Goal: Information Seeking & Learning: Learn about a topic

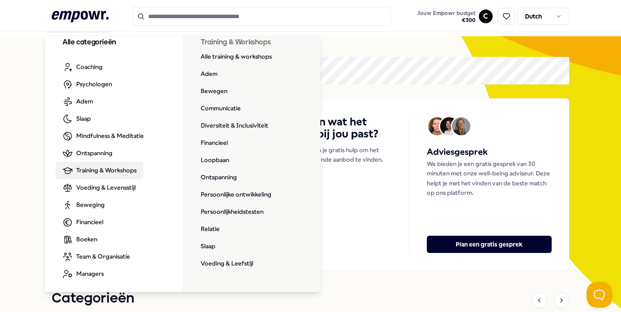
scroll to position [20, 0]
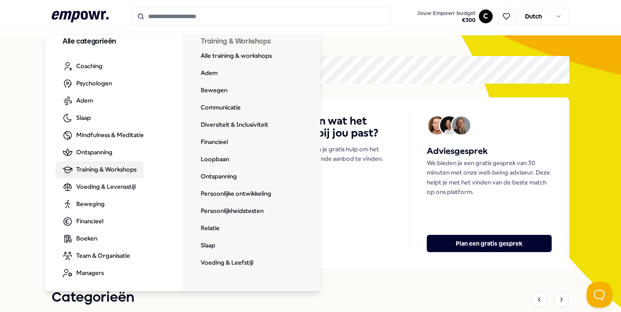
click at [204, 17] on input "Search for products, categories or subcategories" at bounding box center [261, 16] width 259 height 19
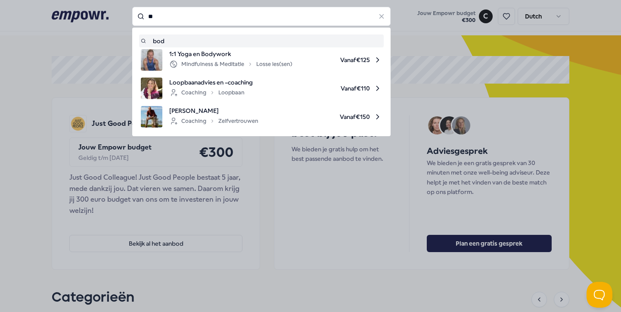
type input "*"
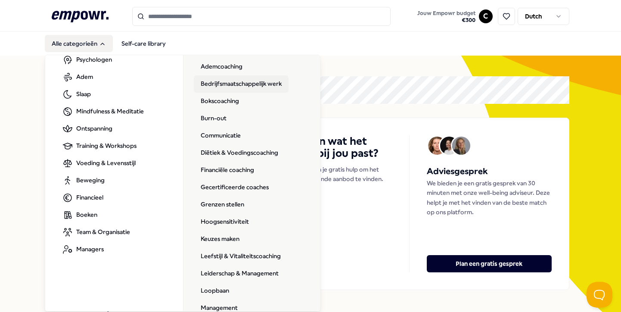
scroll to position [54, 0]
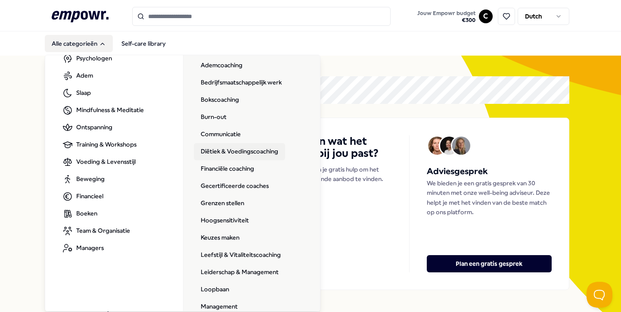
click at [265, 151] on link "Diëtiek & Voedingscoaching" at bounding box center [239, 151] width 91 height 17
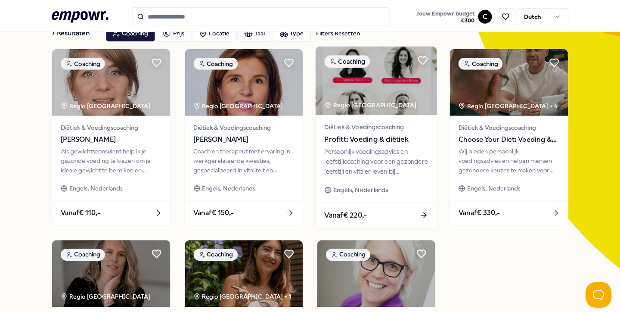
scroll to position [63, 0]
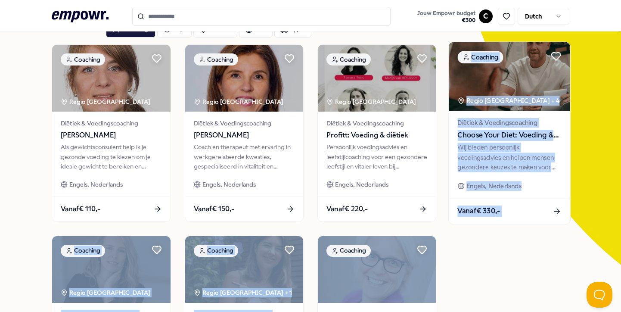
drag, startPoint x: 460, startPoint y: 287, endPoint x: 467, endPoint y: 84, distance: 203.1
click at [467, 84] on div "Coaching Regio Zuid NL Diëtiek & Voedingscoaching [PERSON_NAME] Als gewichtscon…" at bounding box center [311, 228] width 518 height 368
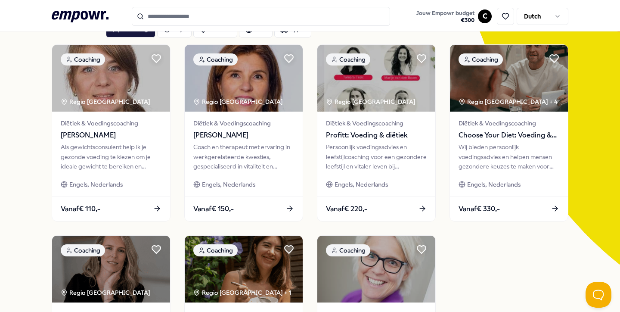
click at [26, 82] on div "7 Resultaten Filters Resetten Coaching Prijs Locatie Taal Type Filters Resetten…" at bounding box center [310, 230] width 620 height 475
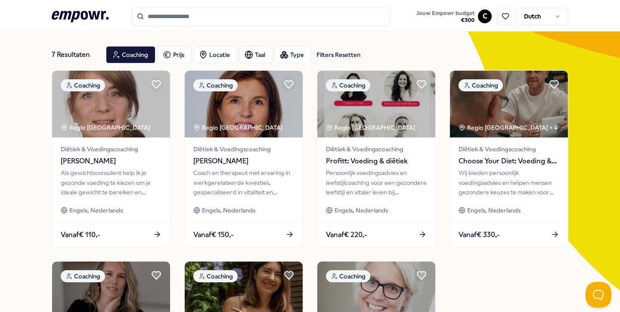
scroll to position [34, 0]
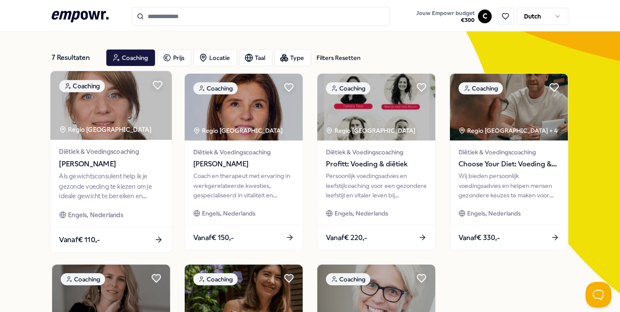
click at [146, 193] on div "Als gewichtsconsulent help ik je gezonde voeding te kiezen om je ideale gewicht…" at bounding box center [111, 186] width 104 height 30
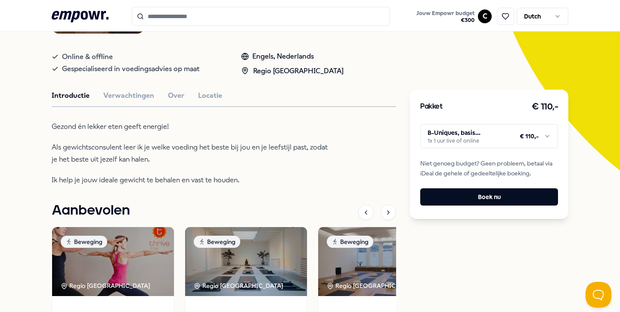
scroll to position [158, 0]
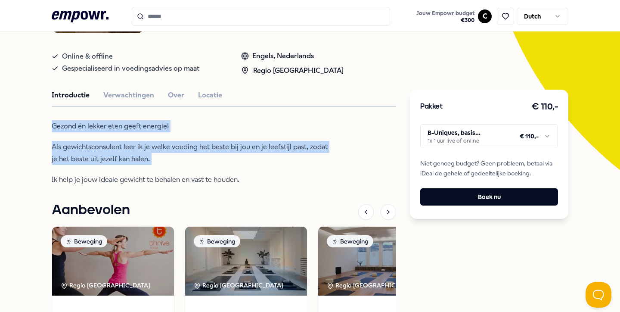
drag, startPoint x: 49, startPoint y: 115, endPoint x: 103, endPoint y: 174, distance: 79.9
click at [103, 174] on div "Terug [PERSON_NAME] Coaching [PERSON_NAME] Als gewichtsconsulent help ik je gez…" at bounding box center [310, 164] width 620 height 533
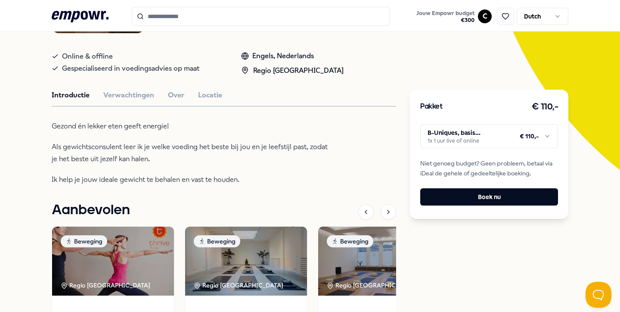
click at [103, 174] on div "Gezond én lekker eten geeft energie! Als gewichtsconsulent leer ik je welke voe…" at bounding box center [192, 152] width 280 height 65
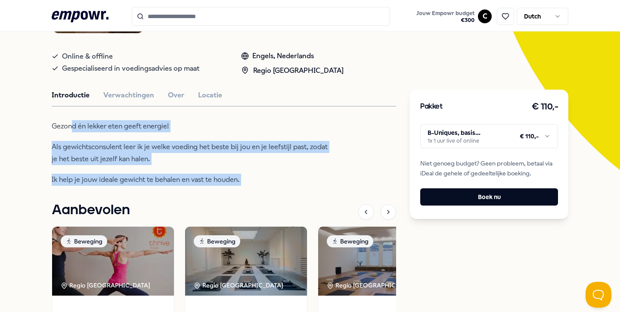
drag, startPoint x: 115, startPoint y: 193, endPoint x: 71, endPoint y: 128, distance: 78.8
click at [71, 128] on div "[PERSON_NAME] Coaching [PERSON_NAME] Als gewichtsconsulent help ik je gezonde v…" at bounding box center [224, 178] width 345 height 474
click at [71, 128] on p "Gezond én lekker eten geeft energie!" at bounding box center [192, 126] width 280 height 12
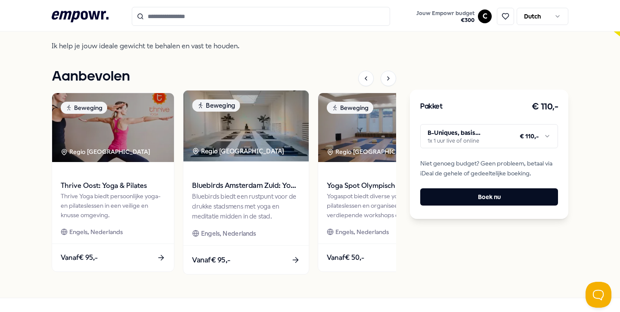
scroll to position [290, 0]
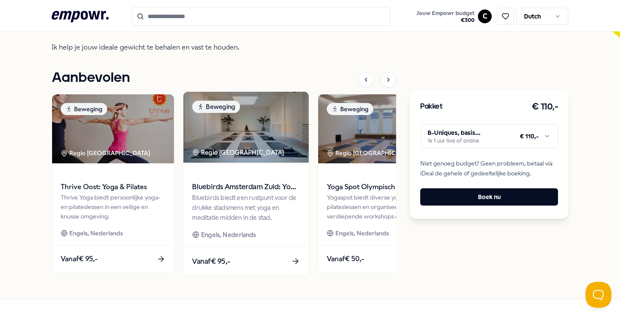
click at [265, 198] on div "Bluebirds biedt een rustpunt voor de drukke stadsmens met yoga en meditatie mid…" at bounding box center [246, 208] width 108 height 30
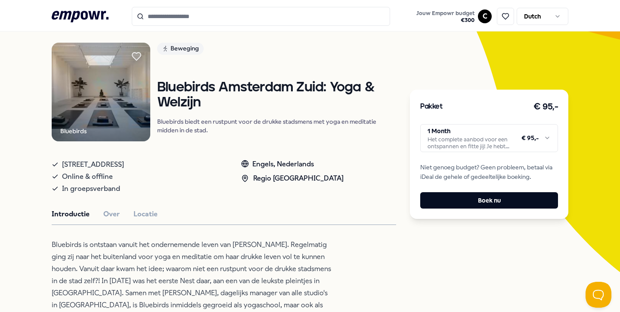
scroll to position [61, 0]
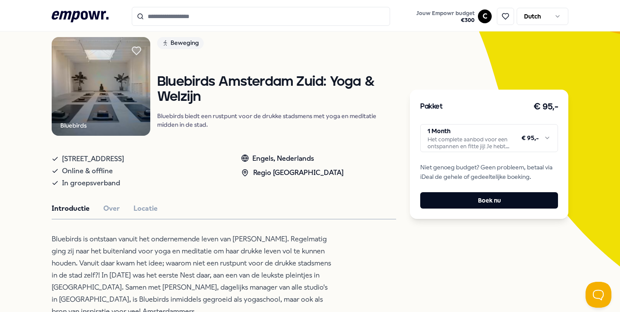
click at [441, 136] on html ".empowr-logo_svg__cls-1{fill:#03032f} Jouw Empowr budget € 300 C Dutch Alle cat…" at bounding box center [310, 156] width 620 height 312
click at [486, 131] on html ".empowr-logo_svg__cls-1{fill:#03032f} Jouw Empowr budget € 300 C Dutch Alle cat…" at bounding box center [310, 156] width 620 height 312
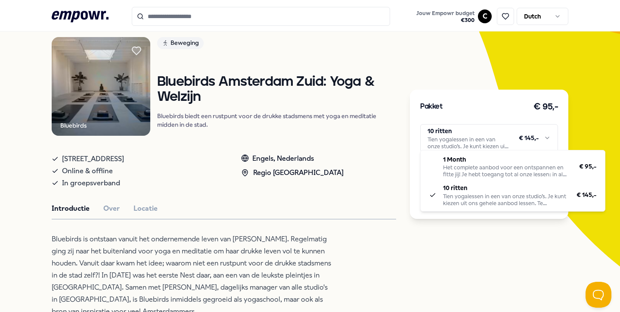
click at [350, 167] on html ".empowr-logo_svg__cls-1{fill:#03032f} Jouw Empowr budget € 300 C Dutch Alle cat…" at bounding box center [310, 156] width 620 height 312
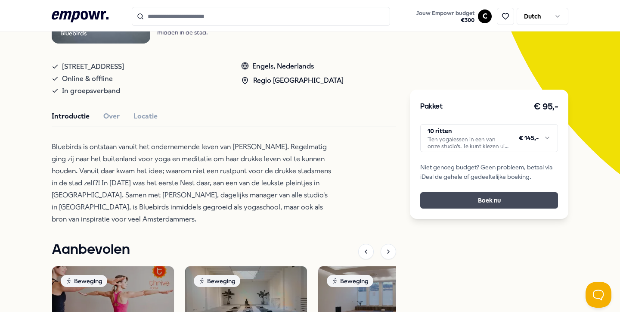
scroll to position [154, 0]
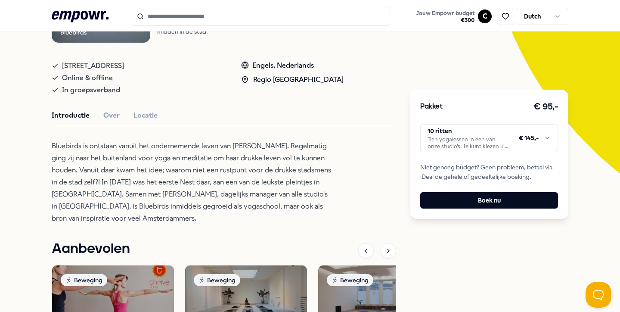
click at [490, 145] on html ".empowr-logo_svg__cls-1{fill:#03032f} Jouw Empowr budget € 300 C Dutch Alle cat…" at bounding box center [310, 156] width 620 height 312
